Goal: Find specific page/section: Find specific page/section

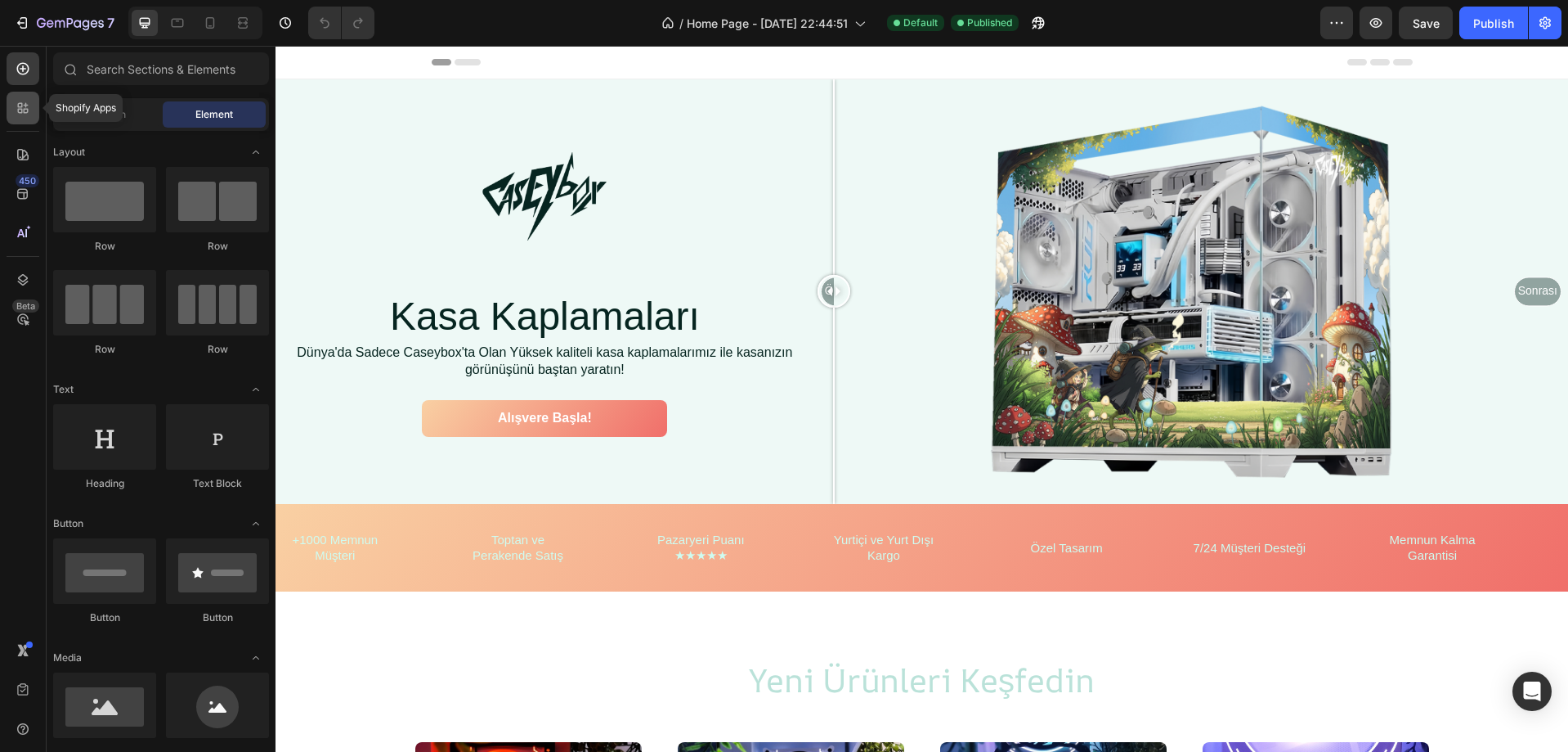
click at [32, 110] on div at bounding box center [22, 108] width 33 height 33
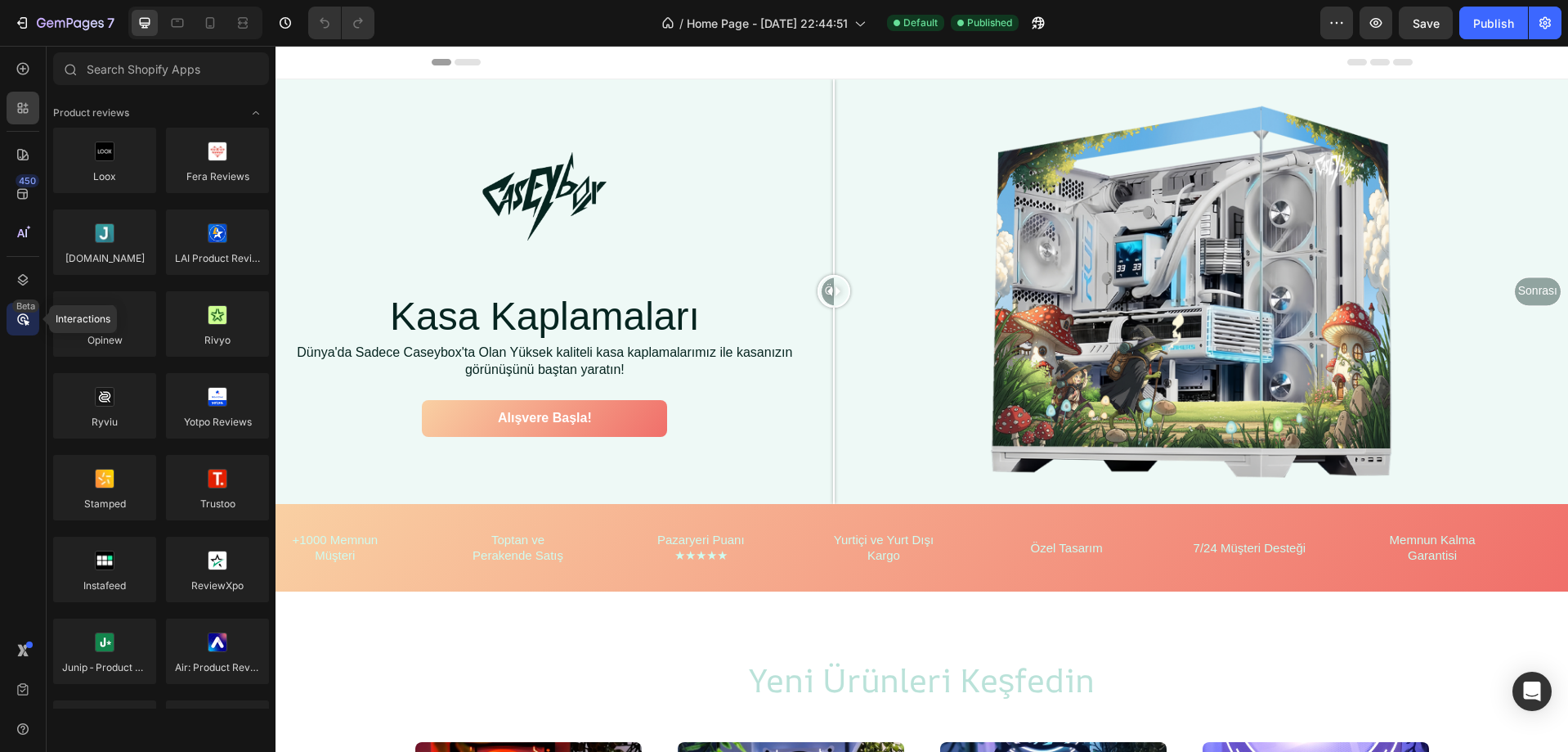
click at [23, 320] on icon at bounding box center [26, 323] width 5 height 5
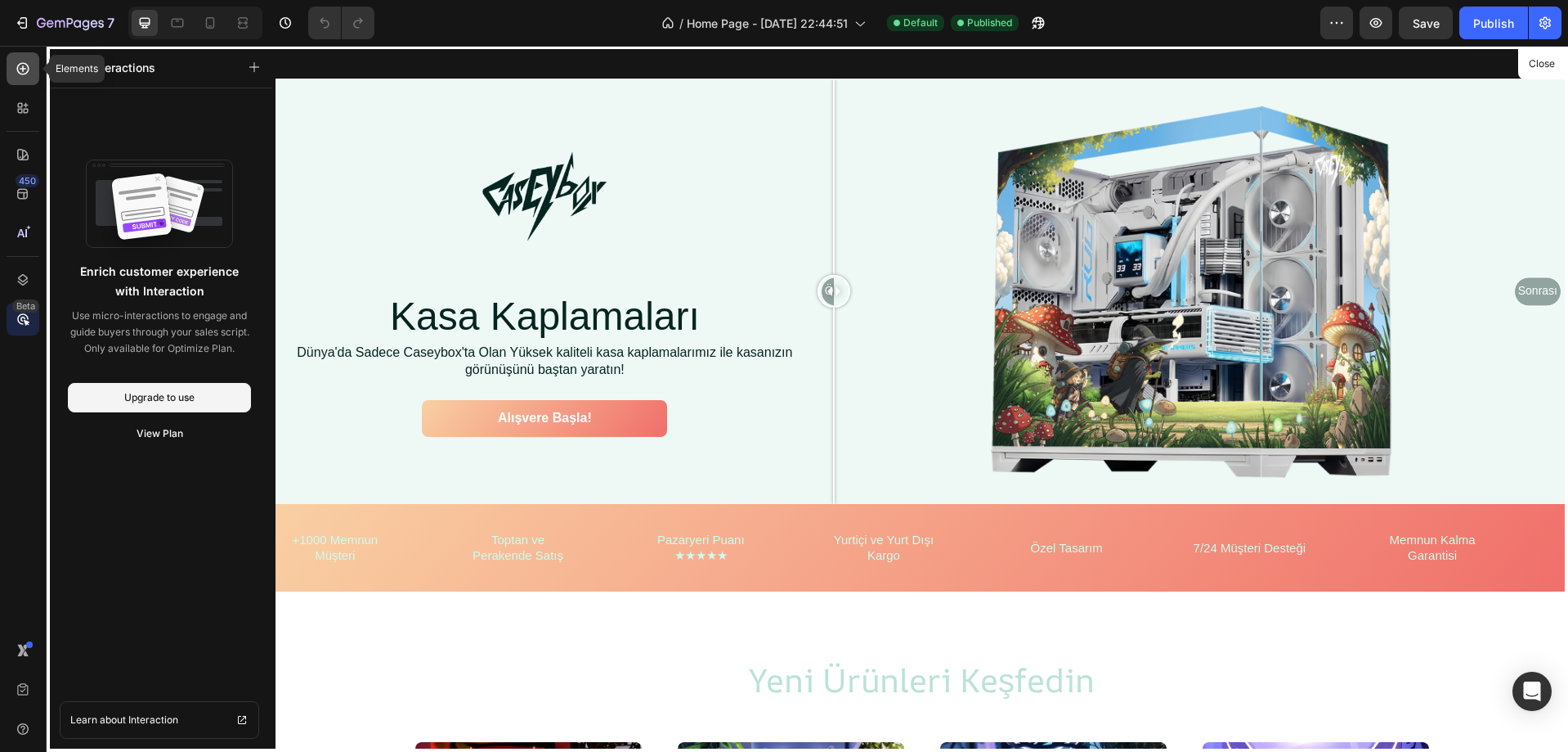
click at [29, 68] on icon at bounding box center [23, 69] width 13 height 13
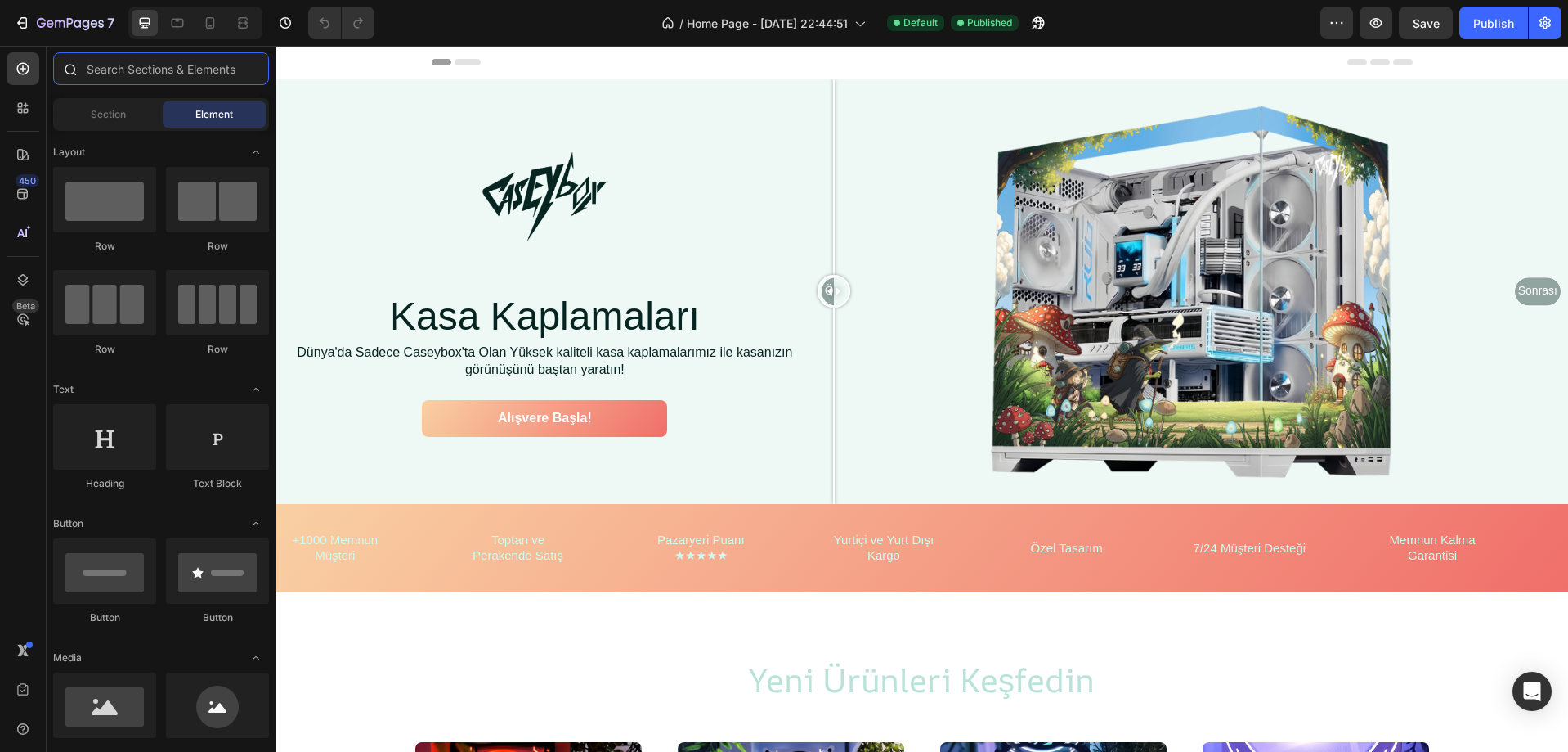
click at [145, 81] on input "text" at bounding box center [160, 68] width 216 height 33
click at [22, 120] on div at bounding box center [22, 108] width 33 height 33
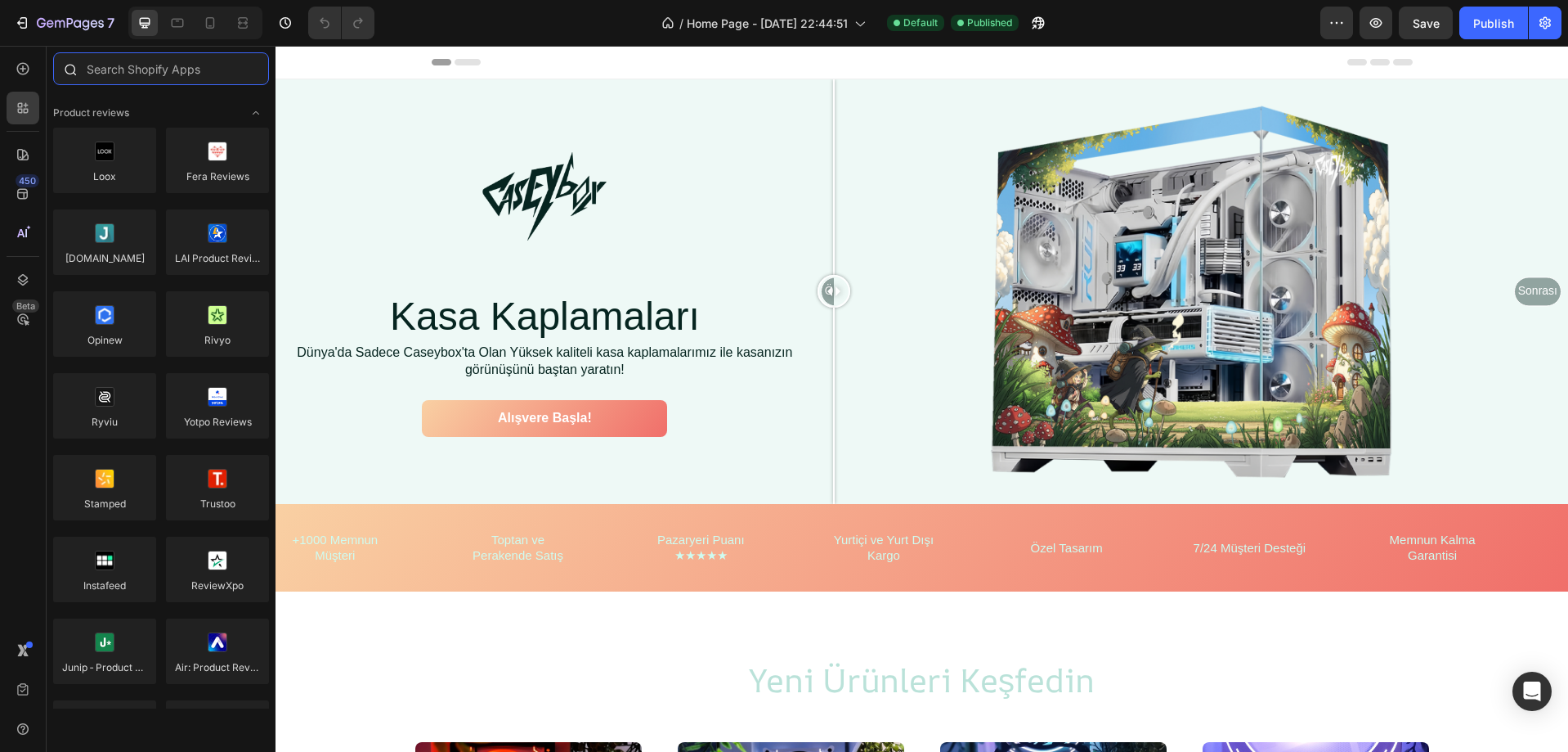
click at [201, 81] on input "text" at bounding box center [160, 68] width 216 height 33
click at [197, 87] on div at bounding box center [161, 72] width 229 height 39
click at [209, 72] on input "text" at bounding box center [160, 68] width 216 height 33
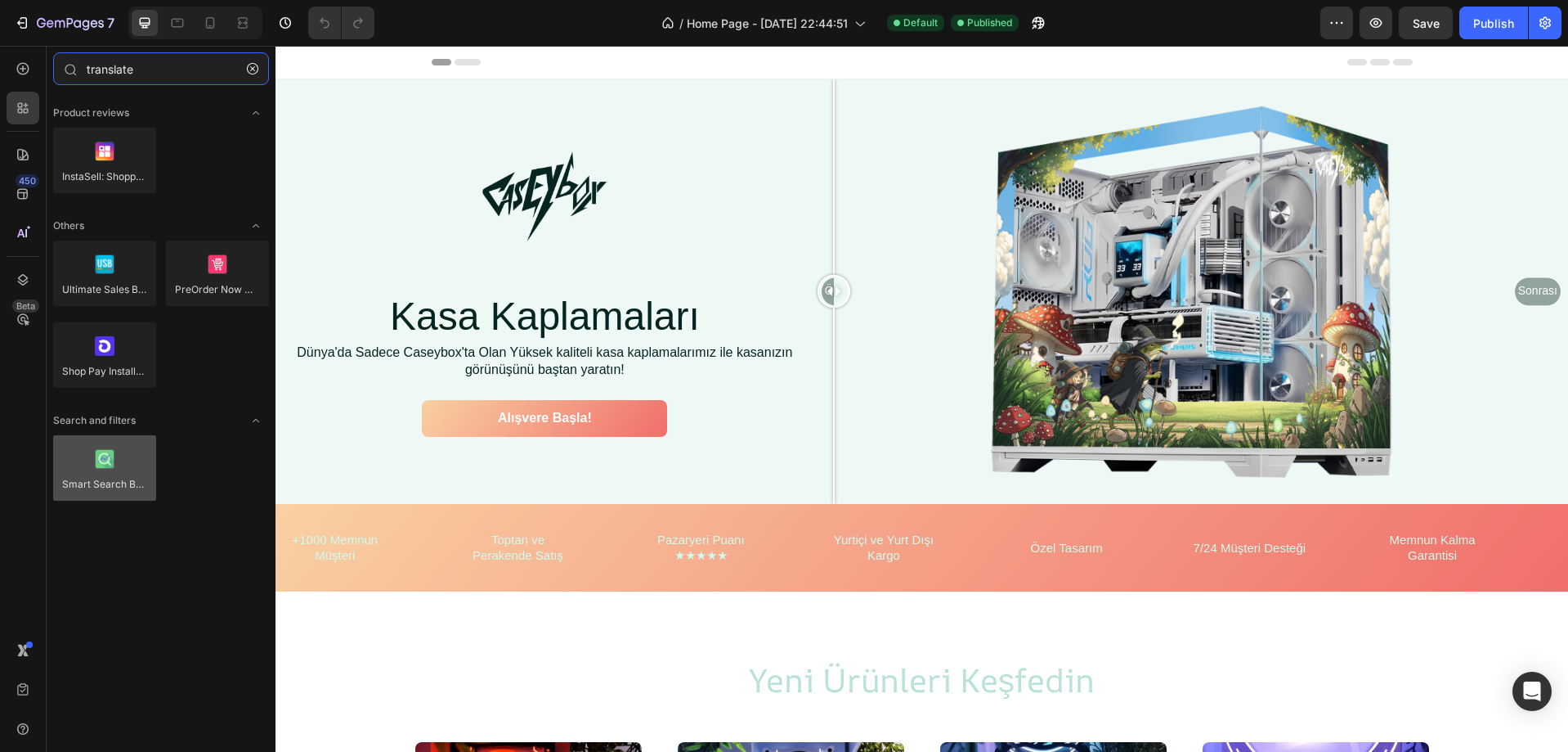
type input "translate"
click at [132, 468] on div at bounding box center [104, 467] width 103 height 65
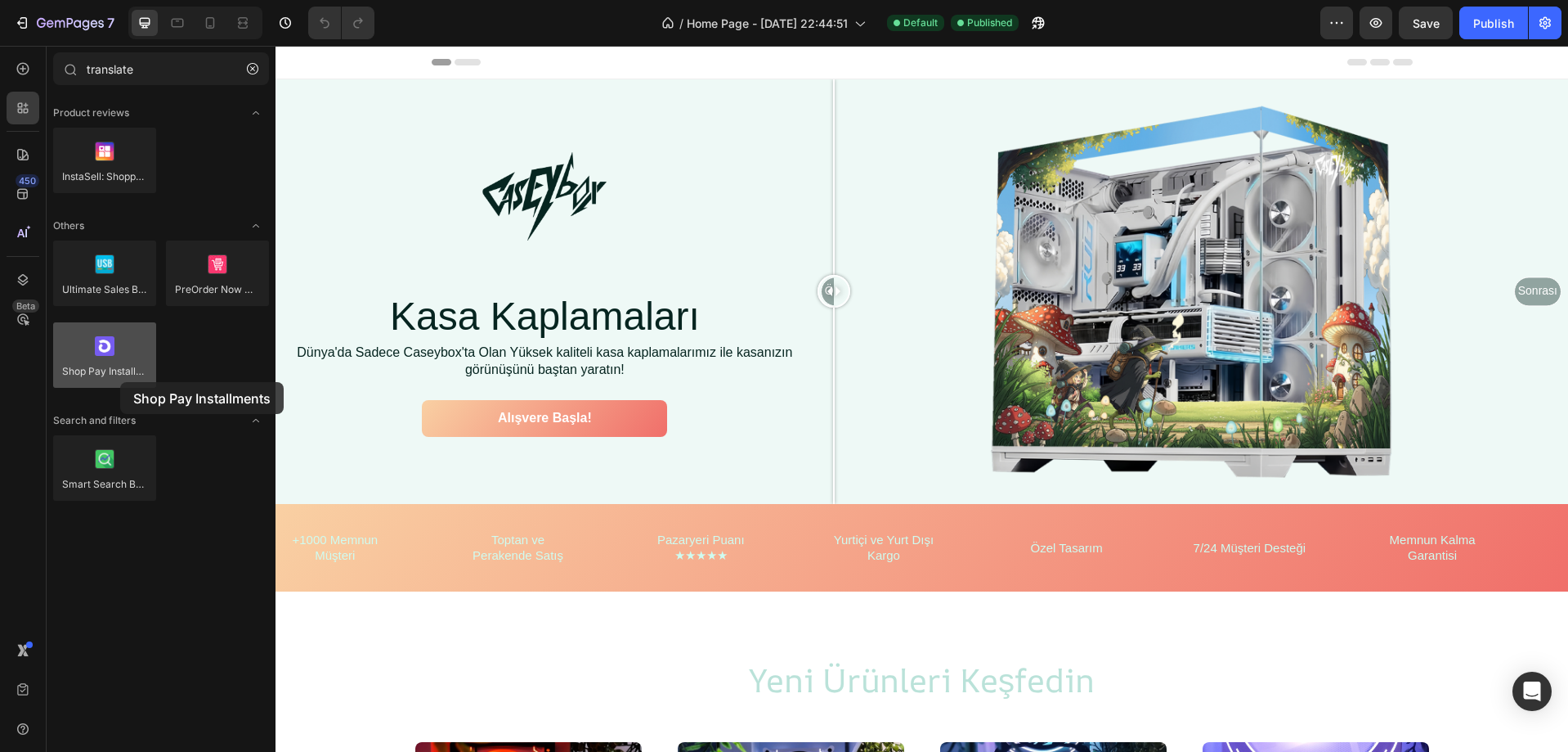
click at [120, 382] on div at bounding box center [104, 355] width 103 height 65
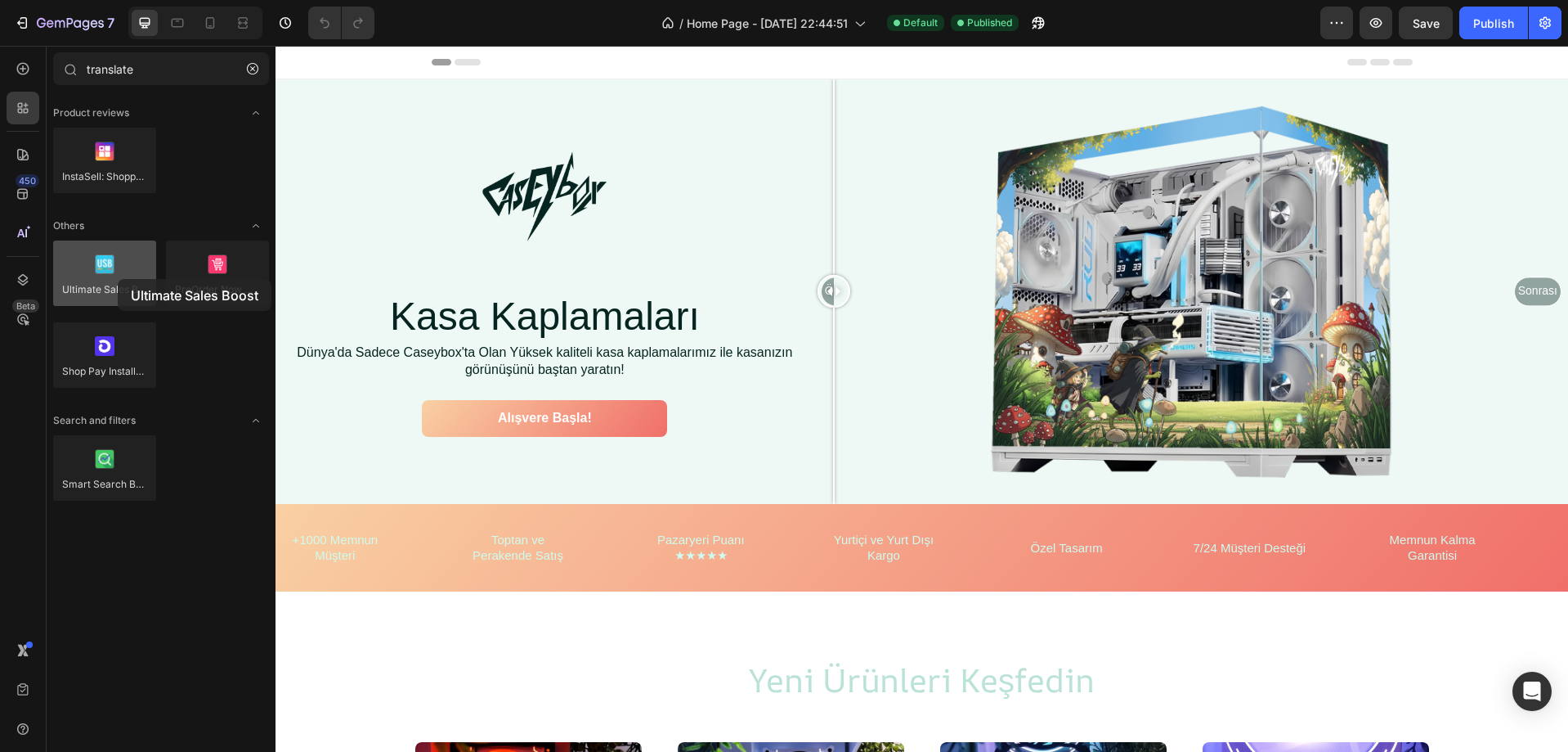
click at [117, 279] on div at bounding box center [104, 272] width 103 height 65
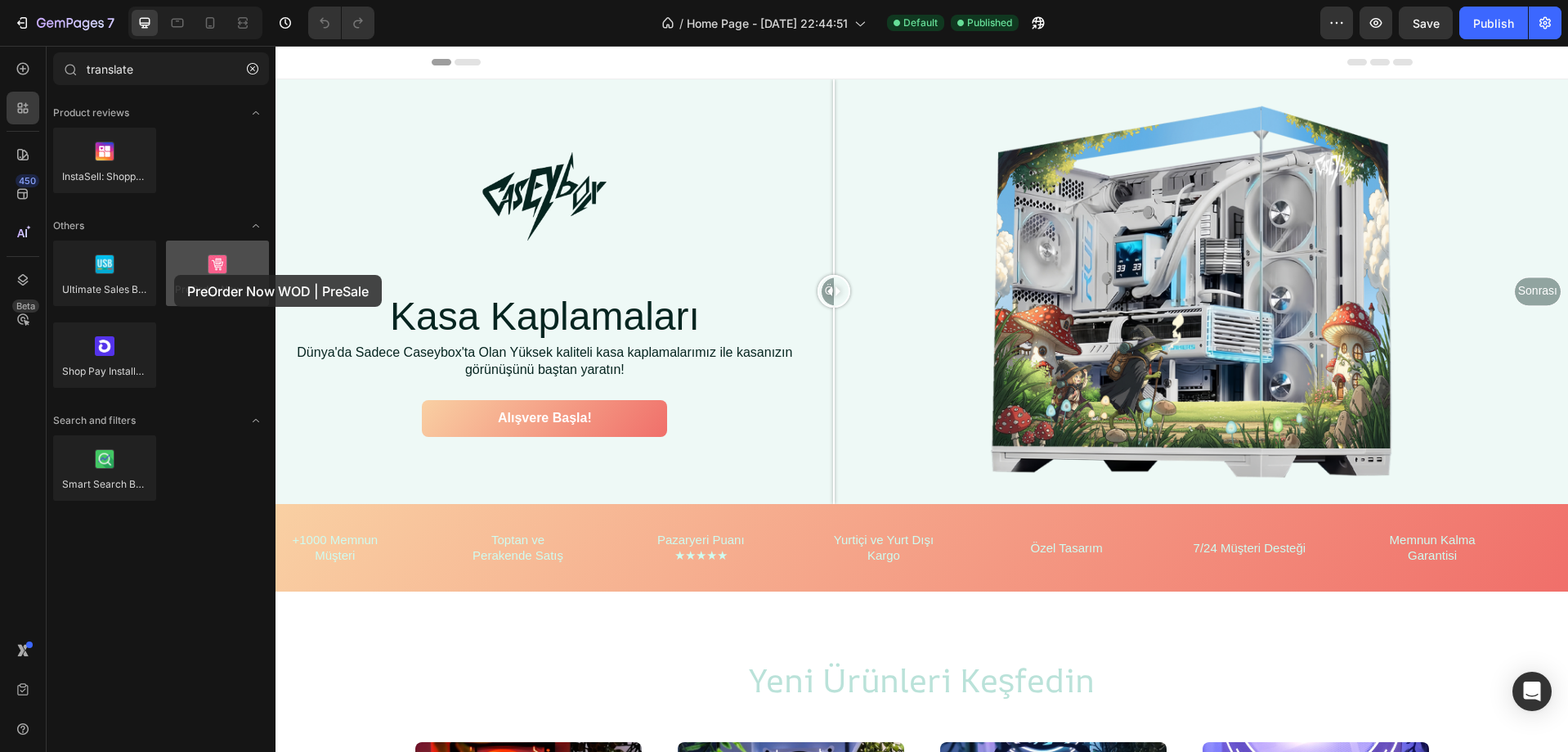
click at [174, 275] on div at bounding box center [217, 272] width 103 height 65
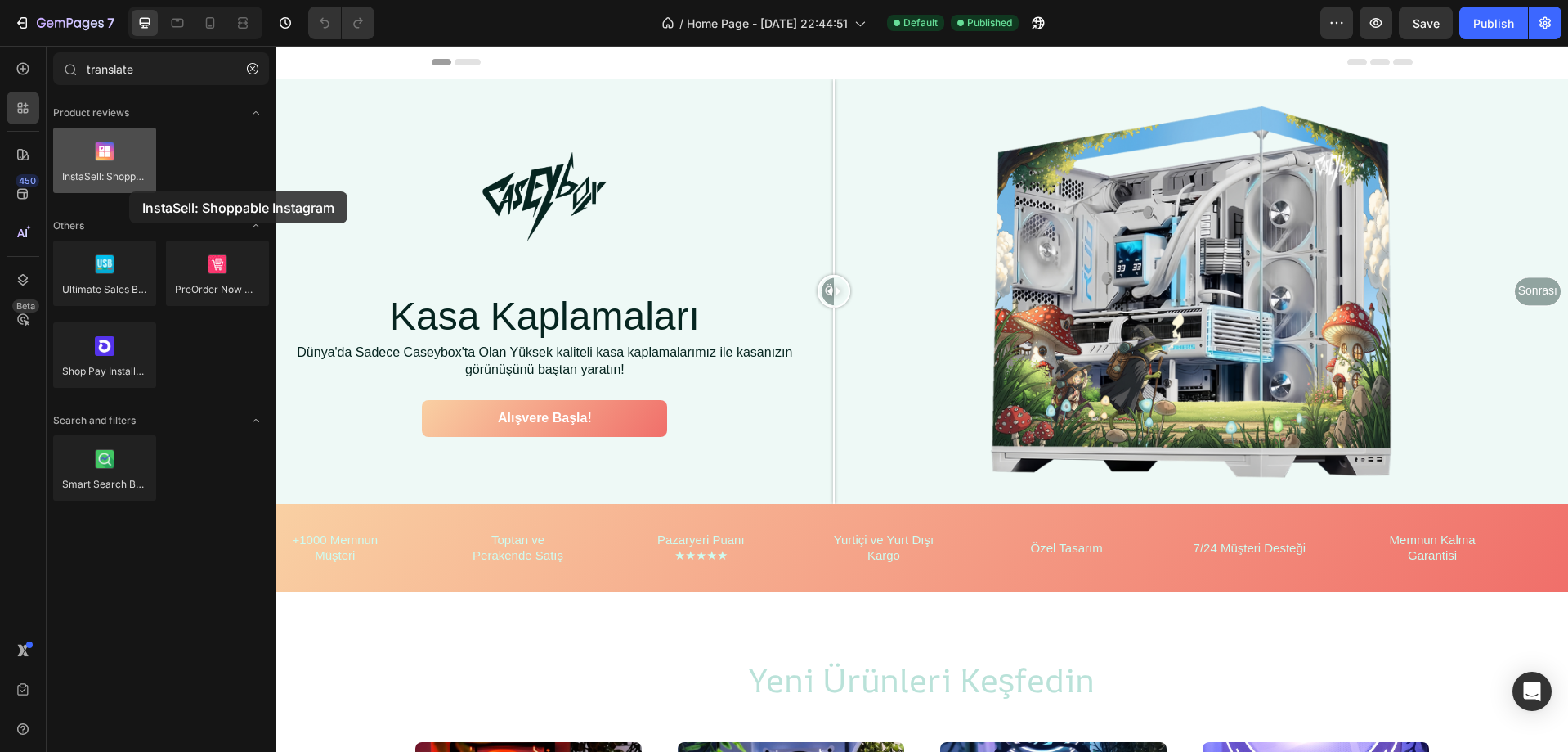
click at [129, 192] on div at bounding box center [104, 160] width 103 height 65
